Goal: Task Accomplishment & Management: Manage account settings

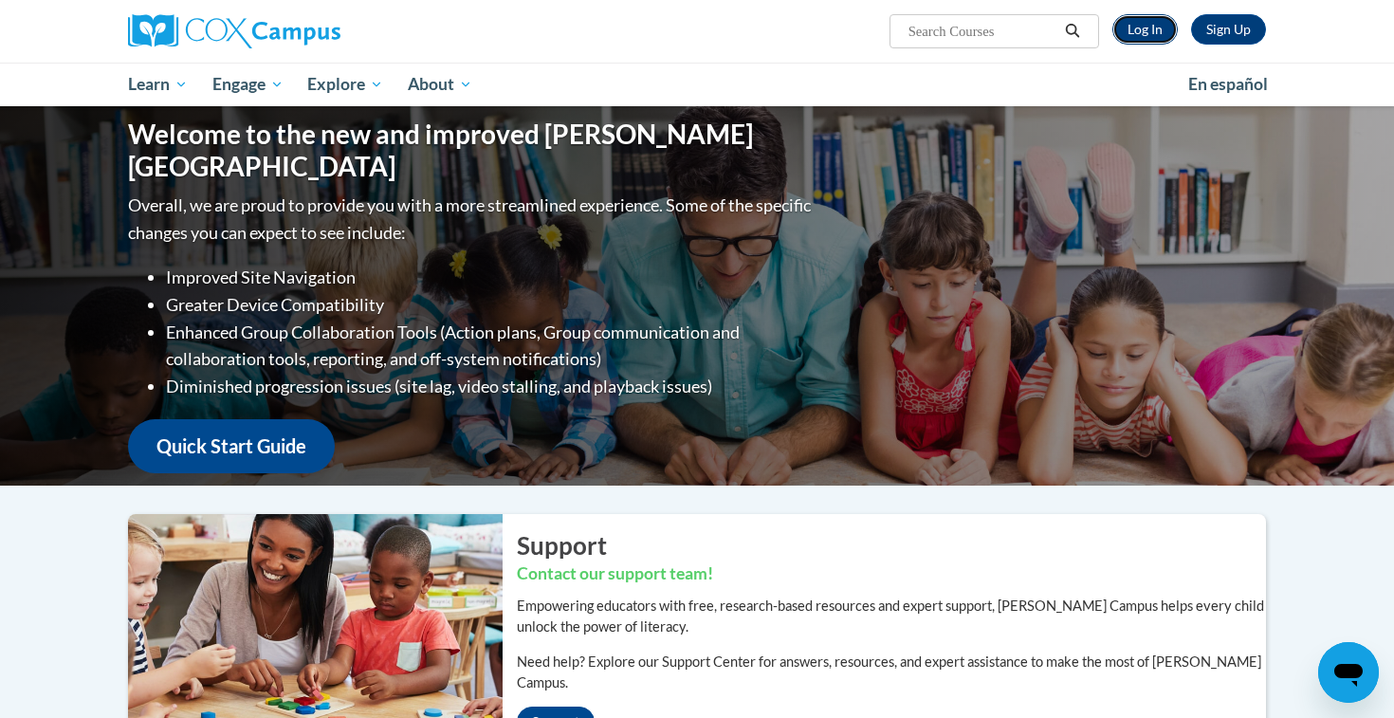
click at [1155, 30] on link "Log In" at bounding box center [1145, 29] width 65 height 30
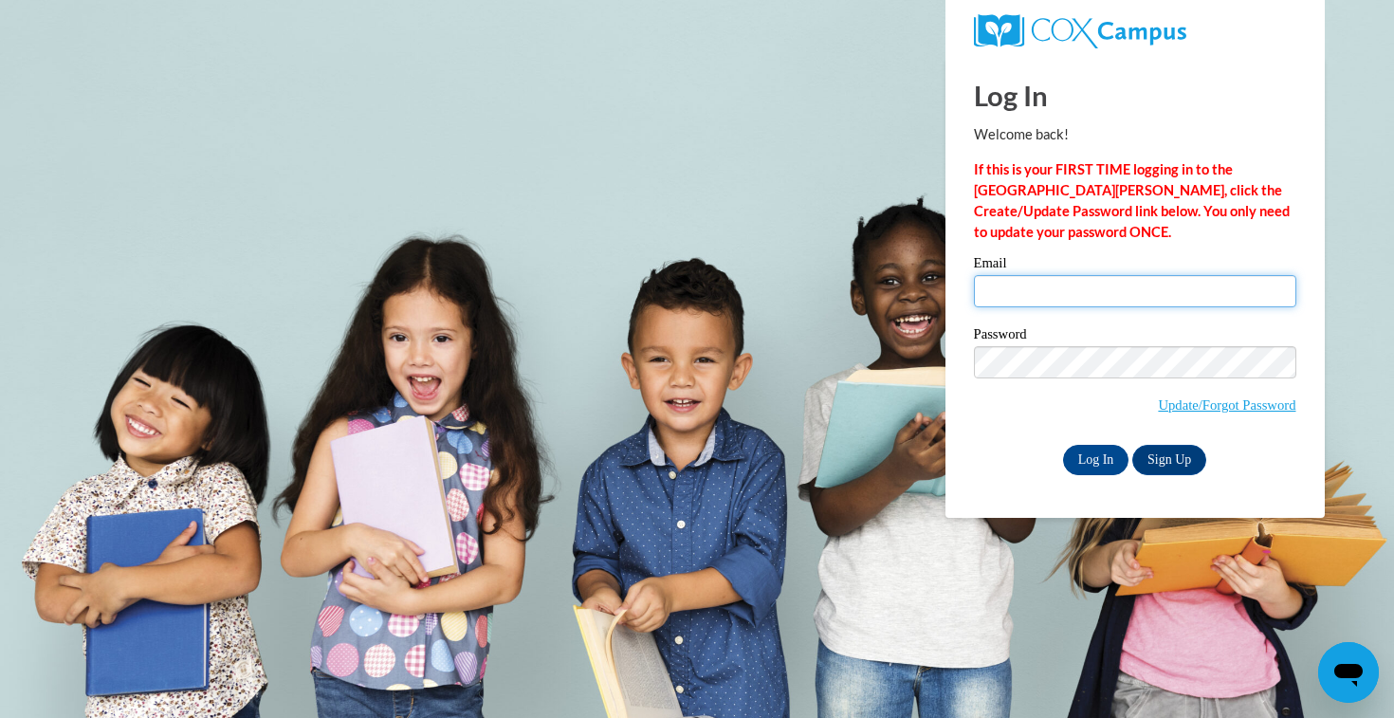
click at [1020, 297] on input "Email" at bounding box center [1135, 291] width 322 height 32
type input "alabelle@waukesha.k12.wi.us"
click at [1063, 445] on input "Log In" at bounding box center [1096, 460] width 66 height 30
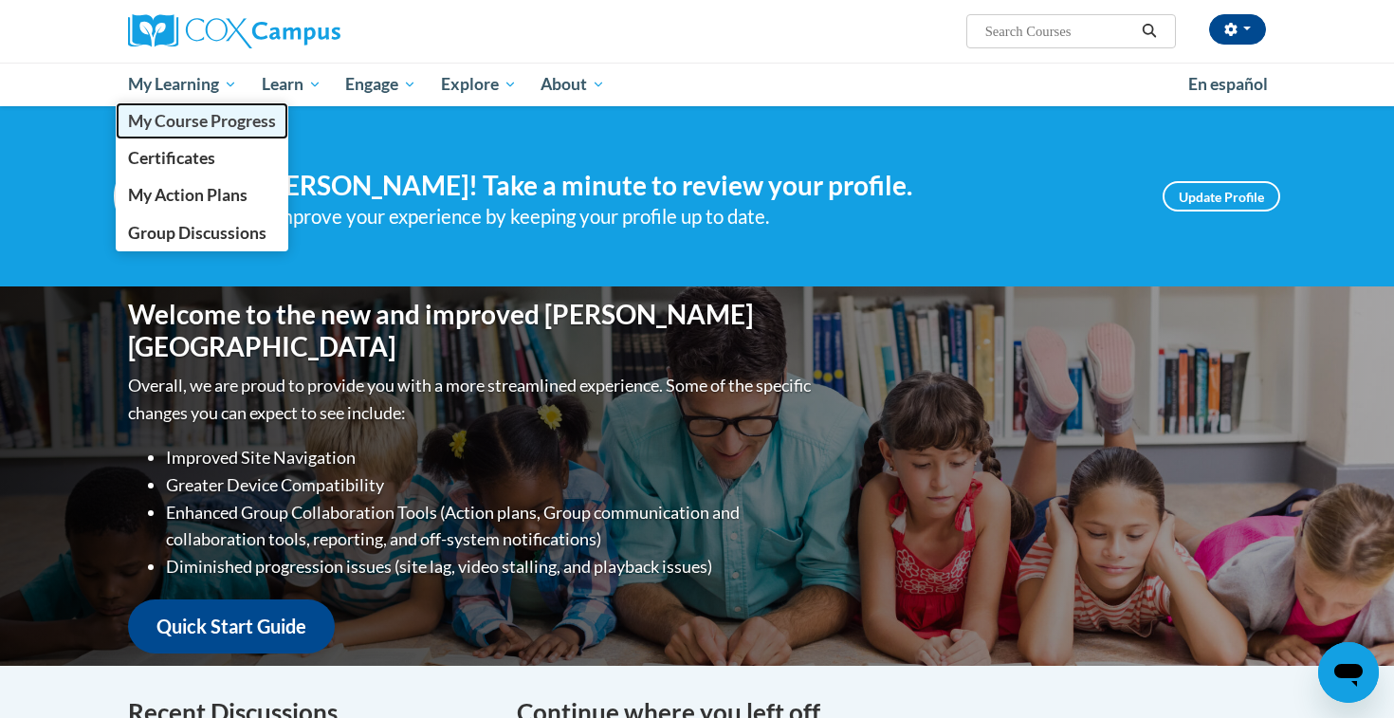
click at [191, 122] on span "My Course Progress" at bounding box center [202, 121] width 148 height 20
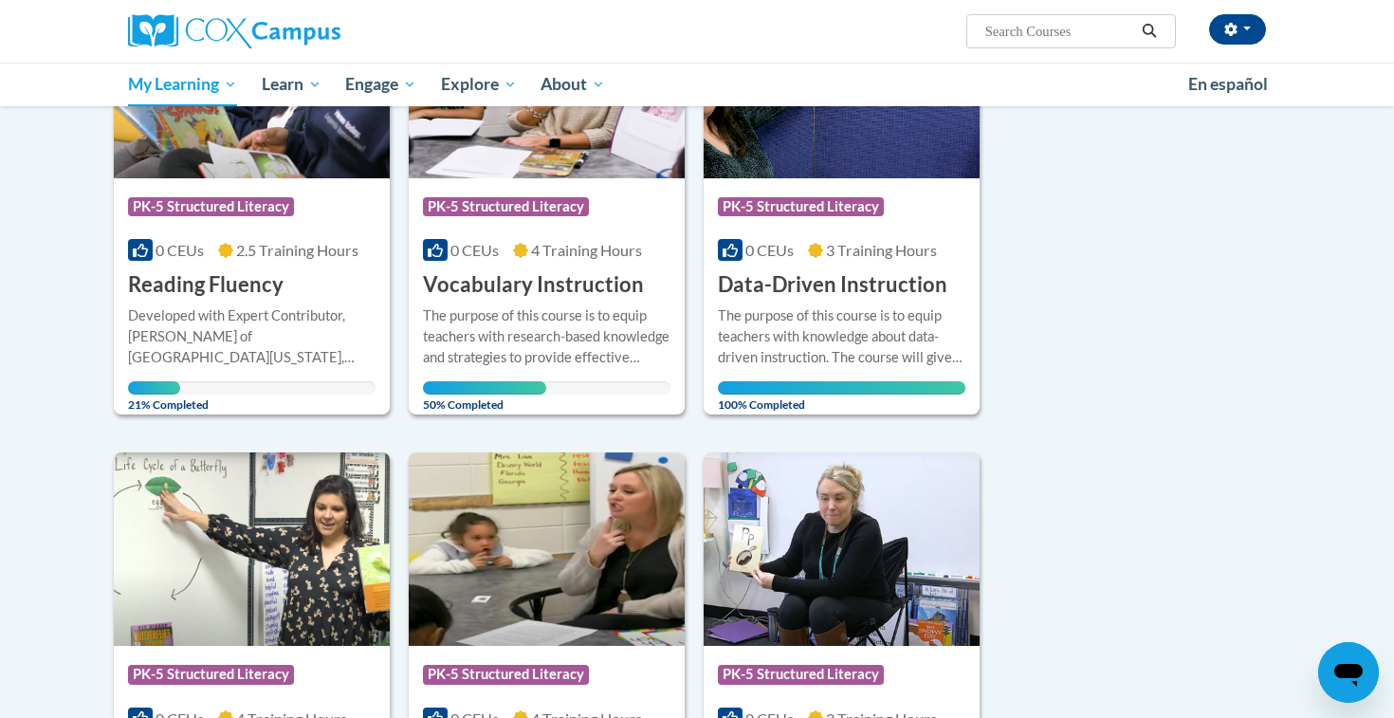
scroll to position [343, 0]
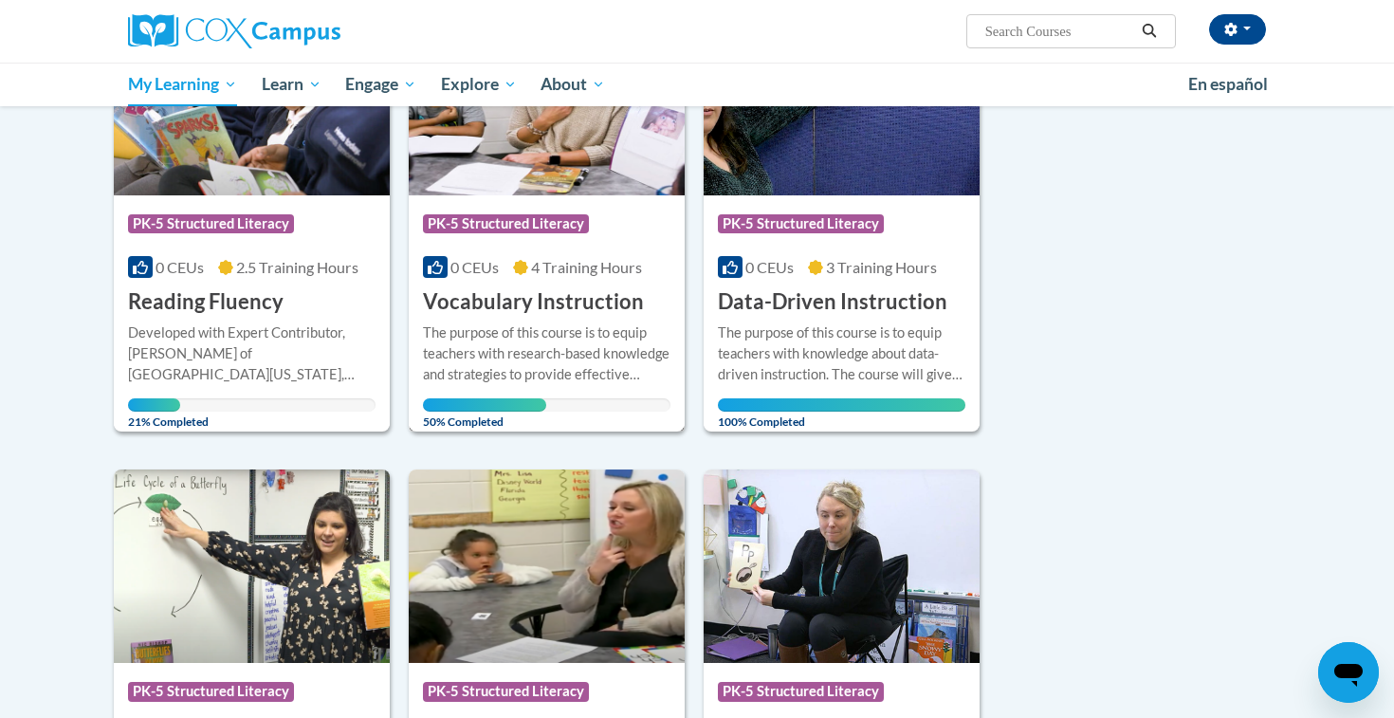
click at [539, 295] on h3 "Vocabulary Instruction" at bounding box center [533, 301] width 221 height 29
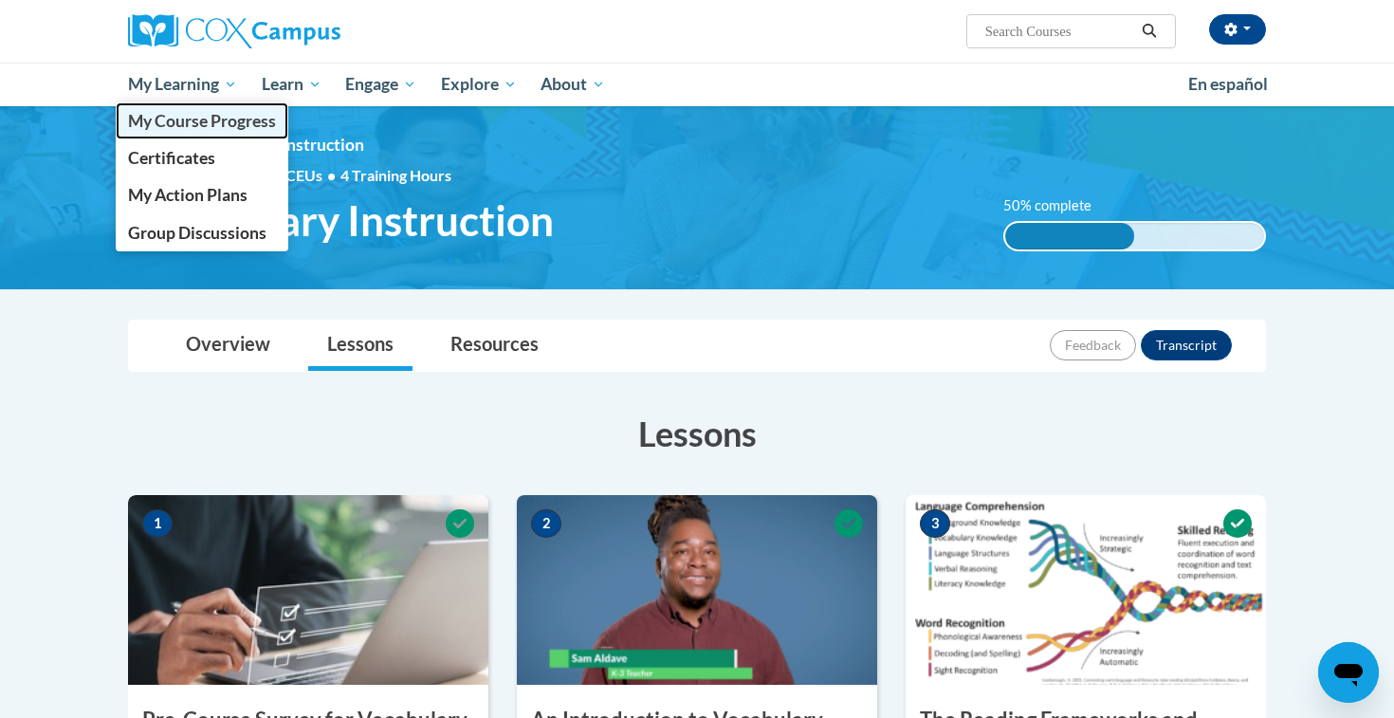
click at [188, 118] on span "My Course Progress" at bounding box center [202, 121] width 148 height 20
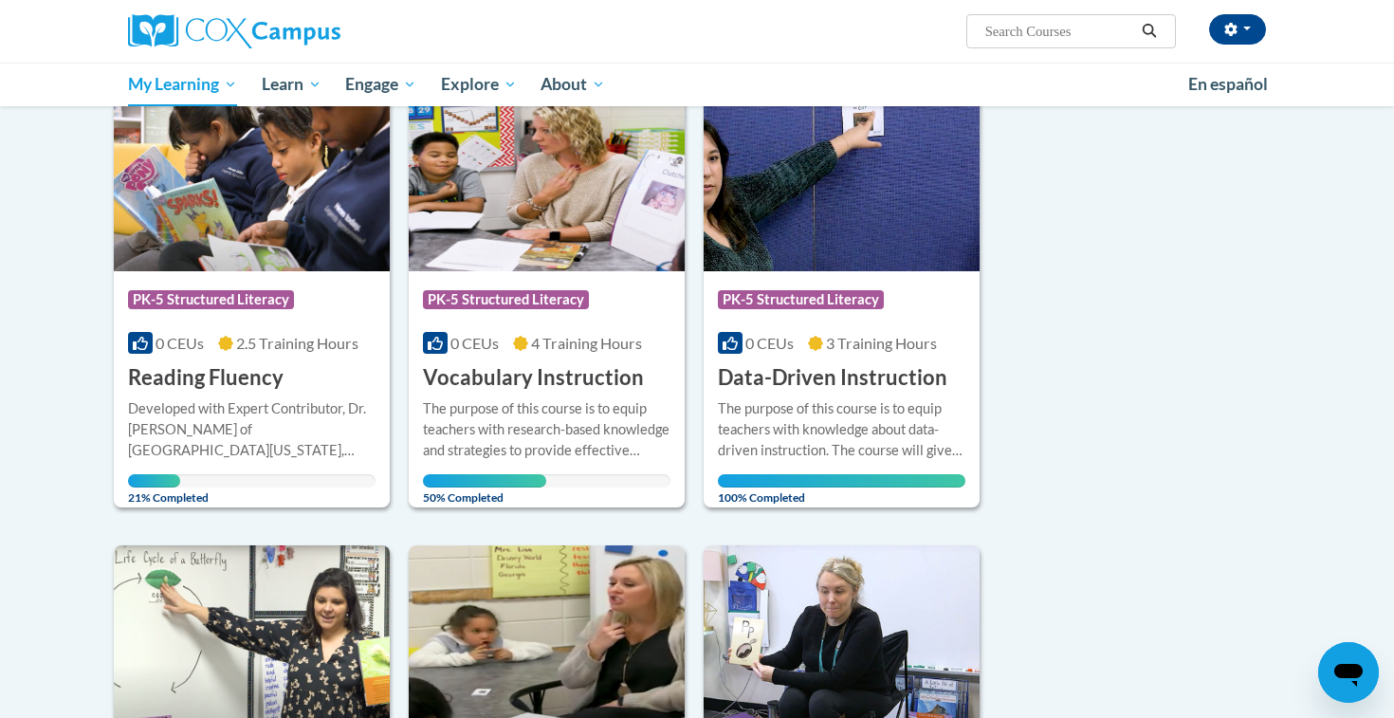
scroll to position [273, 0]
